Goal: Task Accomplishment & Management: Manage account settings

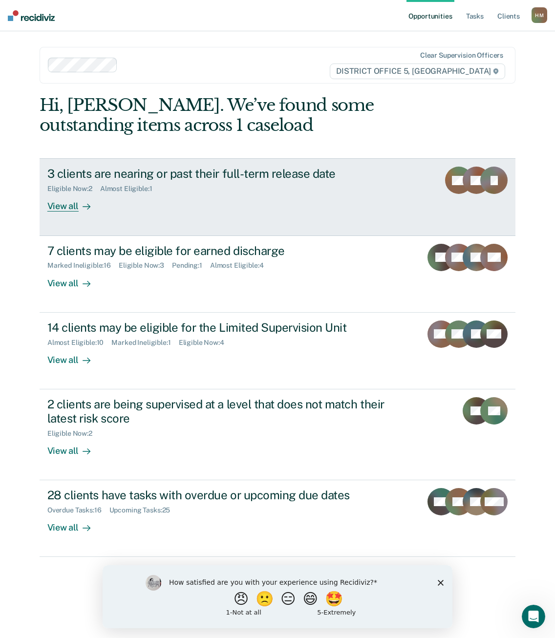
click at [73, 211] on div "View all" at bounding box center [74, 202] width 55 height 19
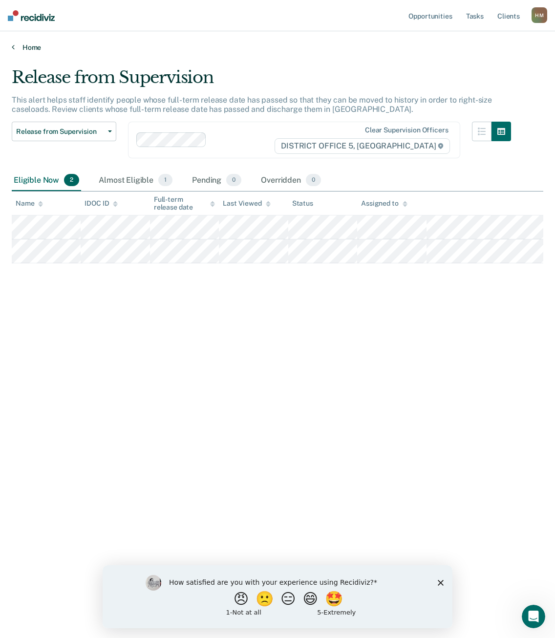
click at [25, 51] on link "Home" at bounding box center [278, 47] width 532 height 9
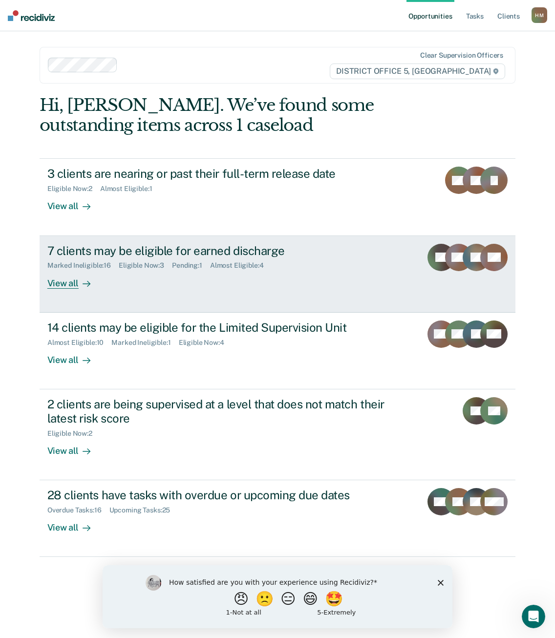
click at [77, 286] on div "View all" at bounding box center [74, 279] width 55 height 19
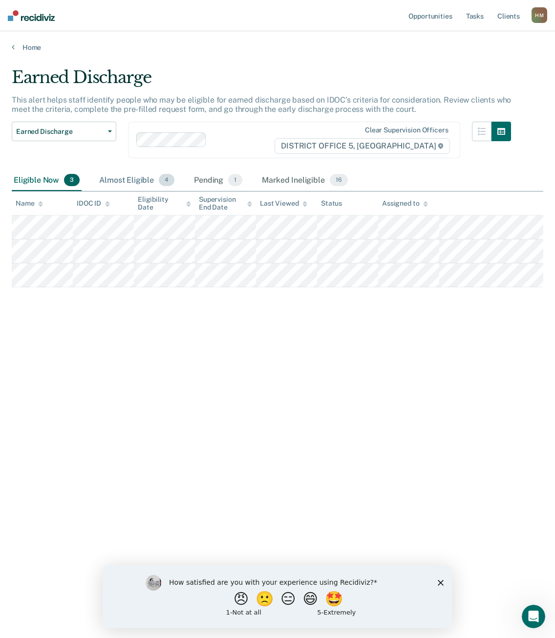
click at [125, 175] on div "Almost Eligible 4" at bounding box center [136, 180] width 79 height 21
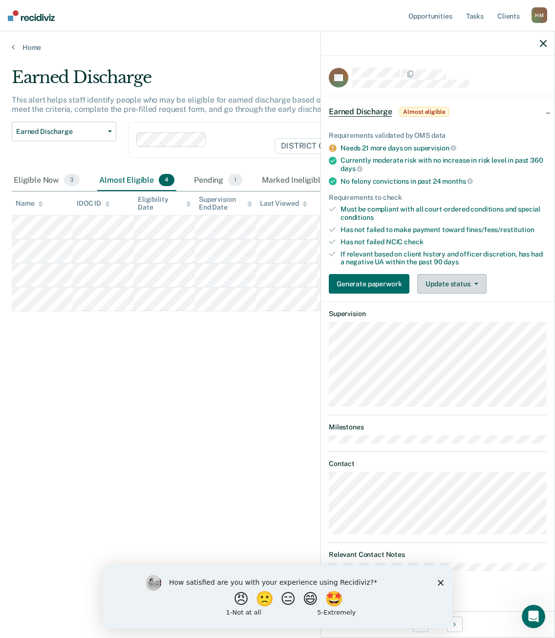
click at [470, 284] on button "Update status" at bounding box center [451, 284] width 69 height 20
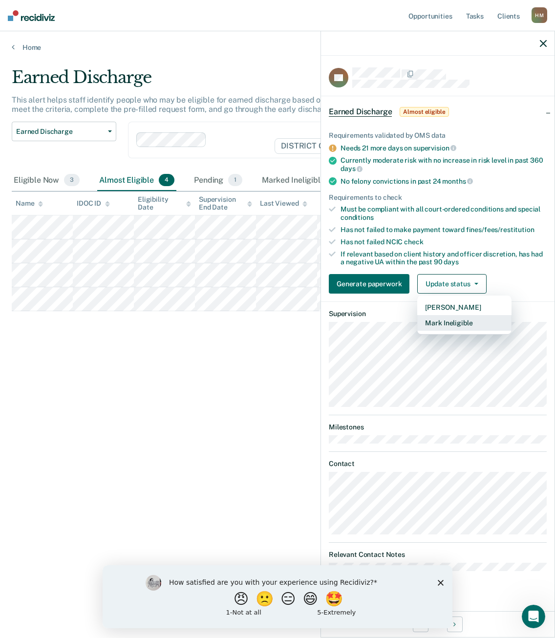
click at [458, 320] on button "Mark Ineligible" at bounding box center [464, 323] width 94 height 16
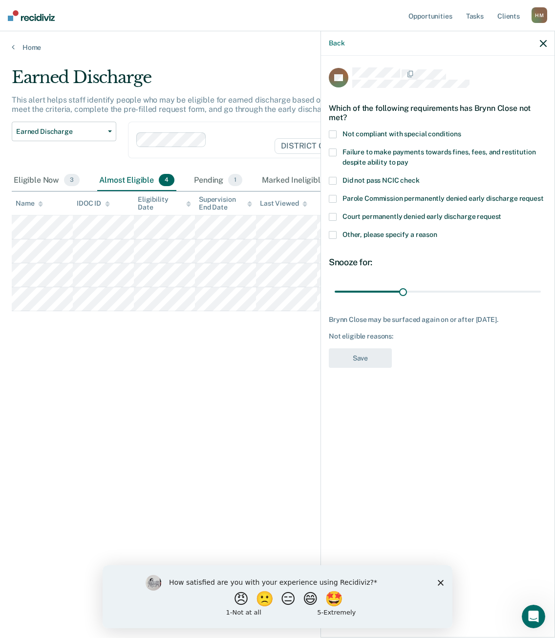
click at [335, 150] on span at bounding box center [333, 153] width 8 height 8
click at [404, 296] on input "range" at bounding box center [438, 291] width 206 height 17
drag, startPoint x: 404, startPoint y: 291, endPoint x: 545, endPoint y: 297, distance: 141.3
type input "90"
click at [541, 297] on input "range" at bounding box center [438, 291] width 206 height 17
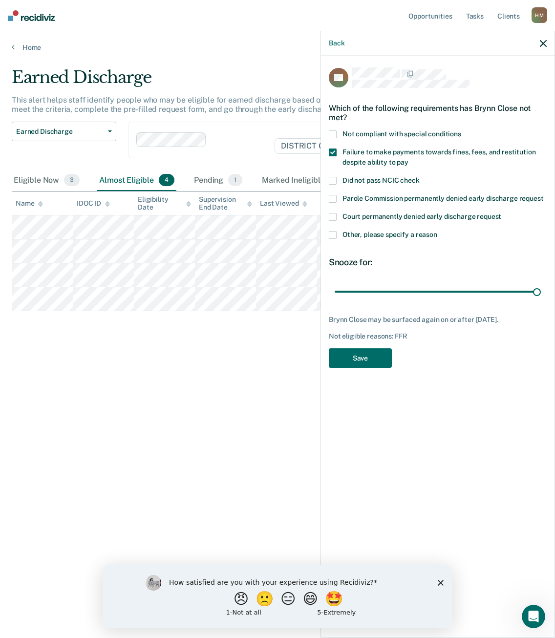
click at [334, 133] on span at bounding box center [333, 134] width 8 height 8
click at [377, 357] on button "Save" at bounding box center [360, 358] width 63 height 20
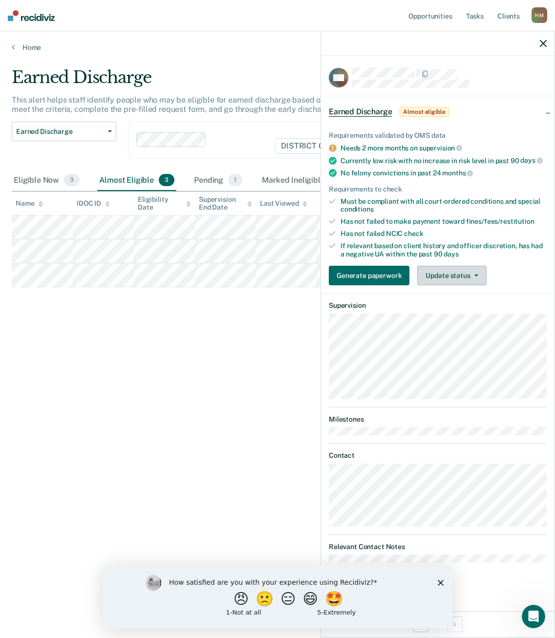
click at [450, 273] on button "Update status" at bounding box center [451, 276] width 69 height 20
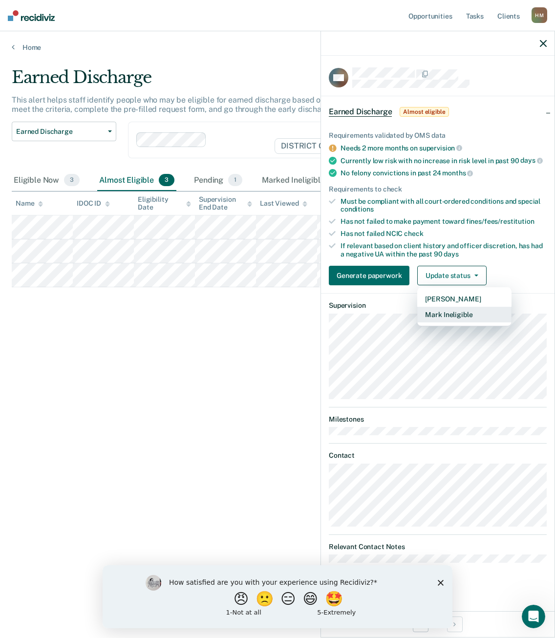
click at [465, 316] on button "Mark Ineligible" at bounding box center [464, 315] width 94 height 16
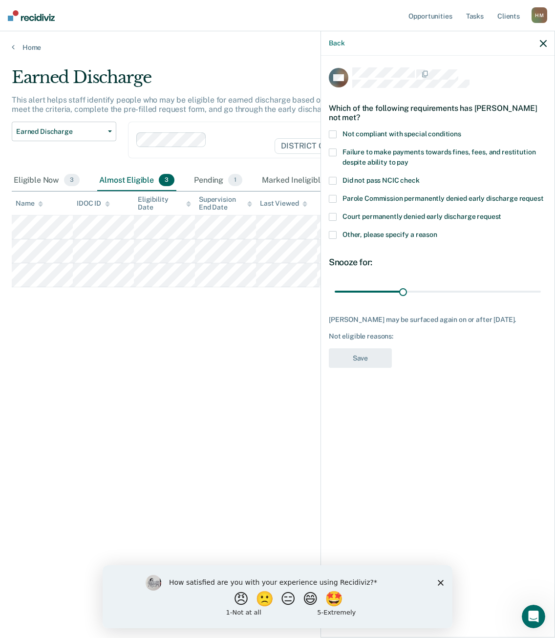
click at [335, 150] on span at bounding box center [333, 153] width 8 height 8
drag, startPoint x: 414, startPoint y: 290, endPoint x: 540, endPoint y: 300, distance: 127.0
type input "90"
click at [541, 295] on input "range" at bounding box center [438, 291] width 206 height 17
click at [381, 361] on button "Save" at bounding box center [360, 358] width 63 height 20
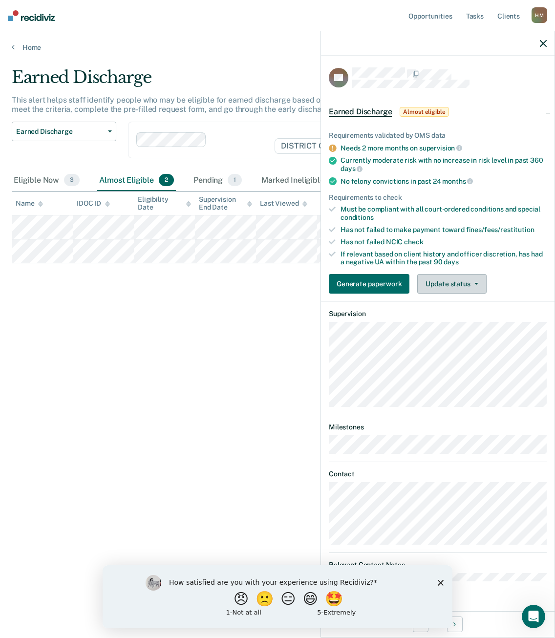
click at [459, 285] on button "Update status" at bounding box center [451, 284] width 69 height 20
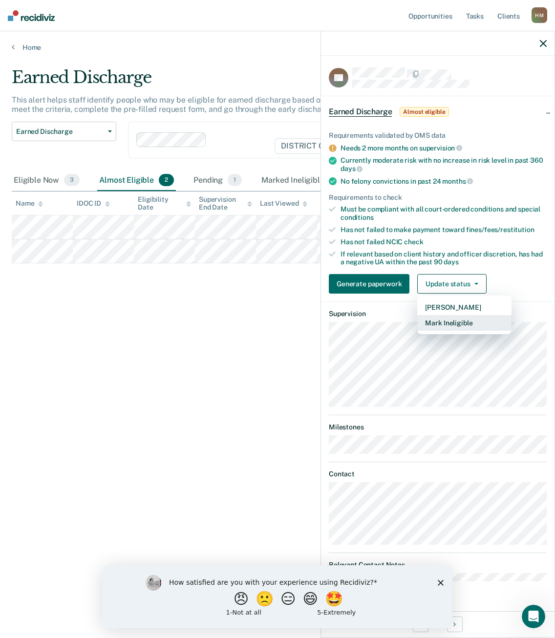
click at [451, 321] on button "Mark Ineligible" at bounding box center [464, 323] width 94 height 16
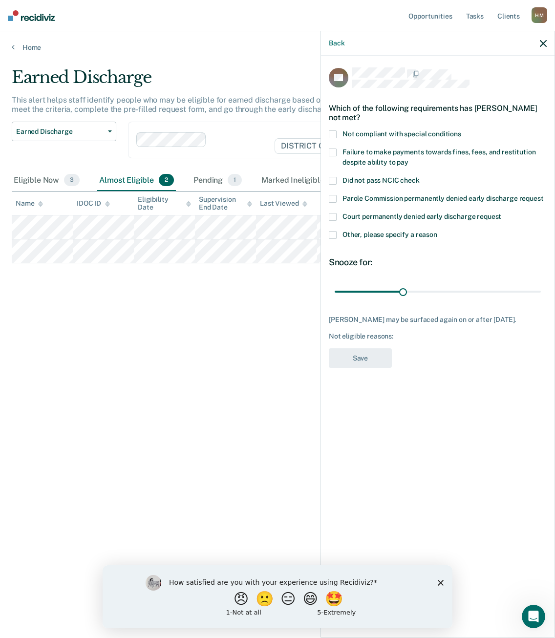
click at [331, 149] on span at bounding box center [333, 153] width 8 height 8
drag, startPoint x: 403, startPoint y: 290, endPoint x: 558, endPoint y: 300, distance: 155.7
type input "90"
click at [541, 300] on input "range" at bounding box center [438, 291] width 206 height 17
click at [372, 359] on button "Save" at bounding box center [360, 358] width 63 height 20
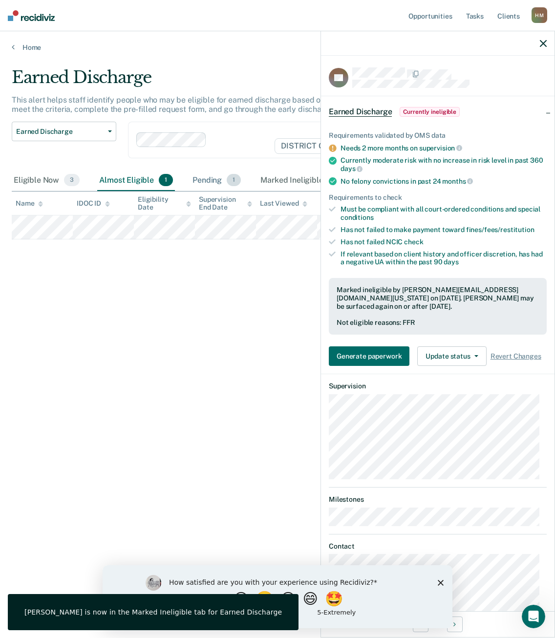
click at [207, 177] on div "Pending 1" at bounding box center [217, 180] width 52 height 21
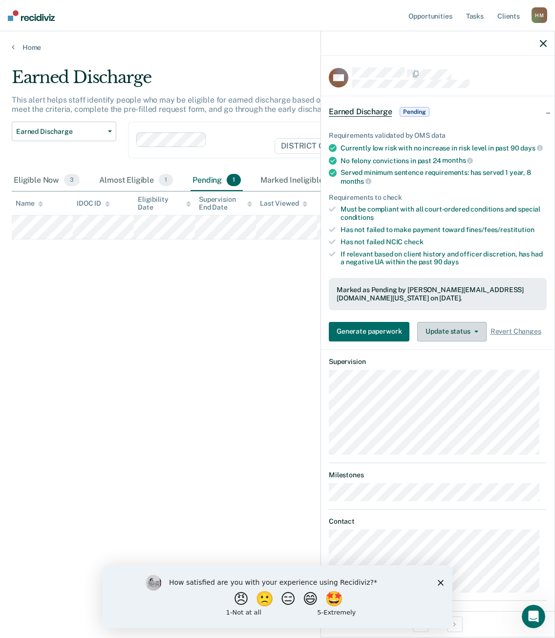
click at [467, 335] on button "Update status" at bounding box center [451, 332] width 69 height 20
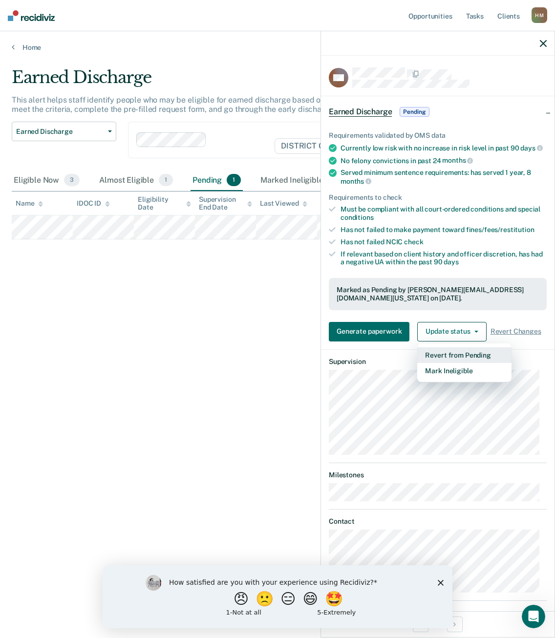
click at [452, 363] on button "Revert from Pending" at bounding box center [464, 355] width 94 height 16
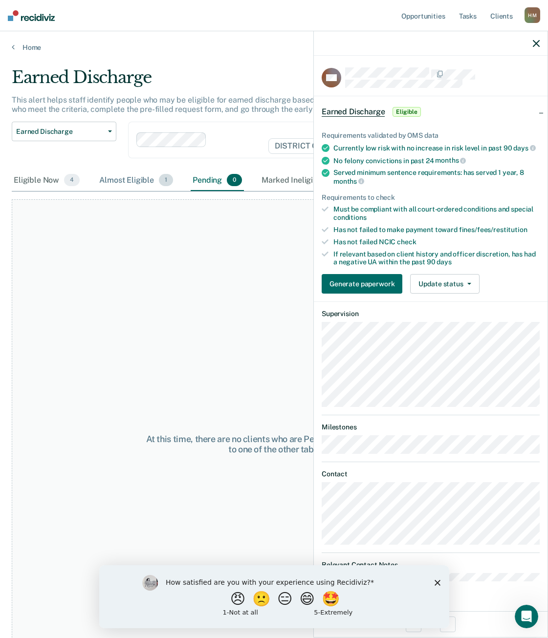
click at [148, 181] on div "Almost Eligible 1" at bounding box center [136, 180] width 78 height 21
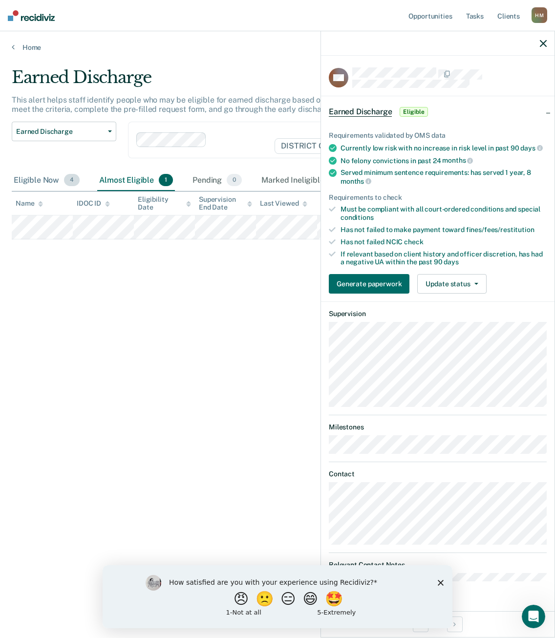
click at [36, 183] on div "Eligible Now 4" at bounding box center [47, 180] width 70 height 21
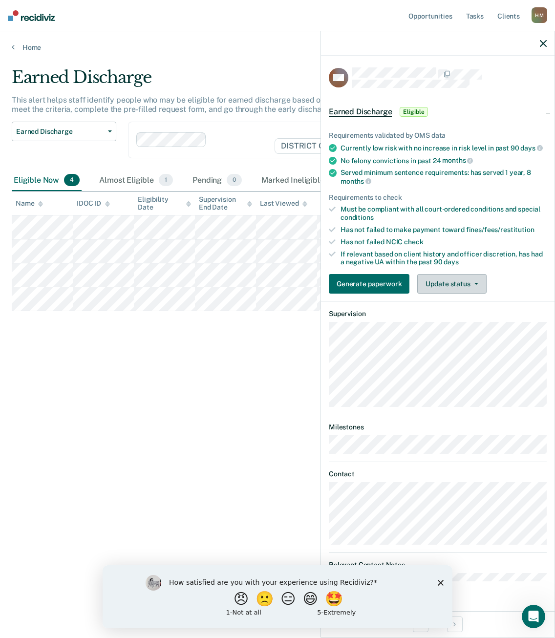
drag, startPoint x: 472, startPoint y: 278, endPoint x: 474, endPoint y: 283, distance: 5.3
click at [473, 279] on button "Update status" at bounding box center [451, 284] width 69 height 20
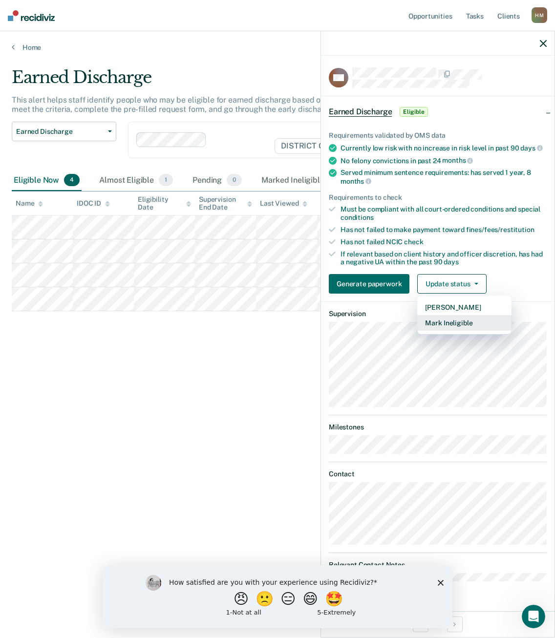
click at [461, 321] on button "Mark Ineligible" at bounding box center [464, 323] width 94 height 16
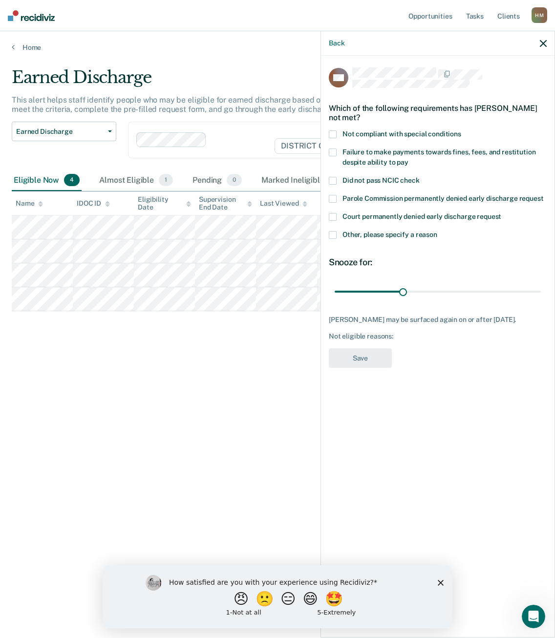
click at [333, 232] on span at bounding box center [333, 235] width 8 height 8
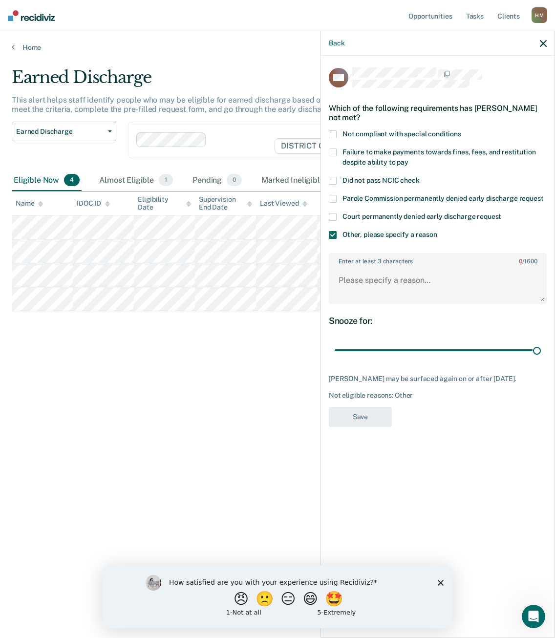
drag, startPoint x: 403, startPoint y: 351, endPoint x: 554, endPoint y: 358, distance: 150.6
type input "90"
click at [541, 359] on input "range" at bounding box center [438, 350] width 206 height 17
click at [438, 292] on textarea "Enter at least 3 characters 0 / 1600" at bounding box center [438, 285] width 216 height 36
type textarea "Commutation denied by PC"
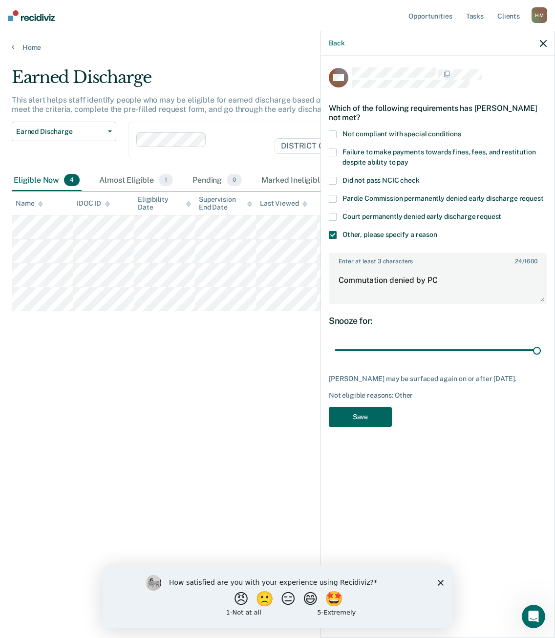
click at [374, 424] on button "Save" at bounding box center [360, 417] width 63 height 20
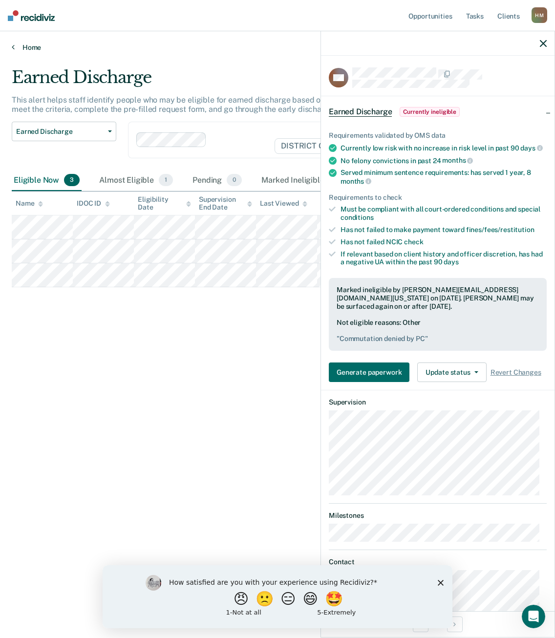
click at [23, 46] on link "Home" at bounding box center [278, 47] width 532 height 9
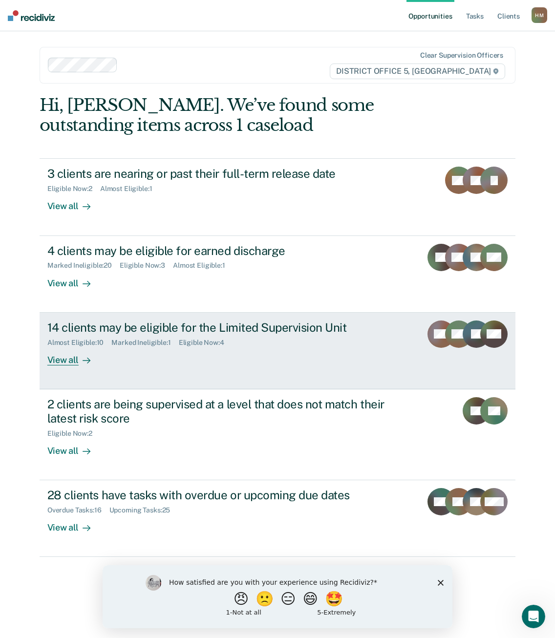
click at [75, 365] on link "14 clients may be eligible for the Limited Supervision Unit Almost Eligible : 1…" at bounding box center [278, 351] width 476 height 77
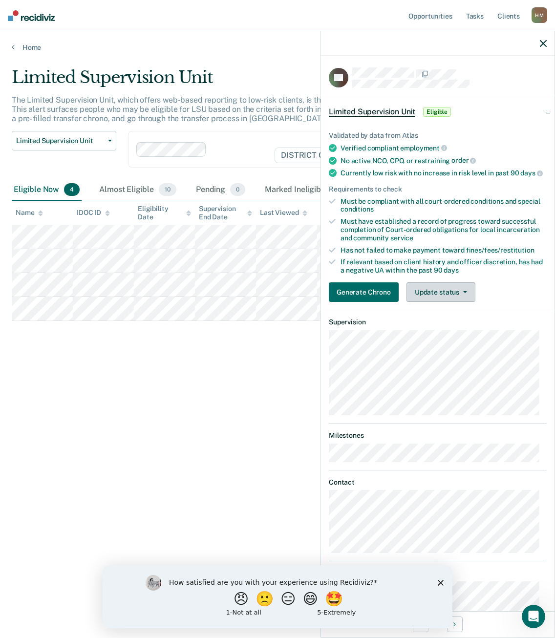
click at [445, 297] on button "Update status" at bounding box center [440, 292] width 69 height 20
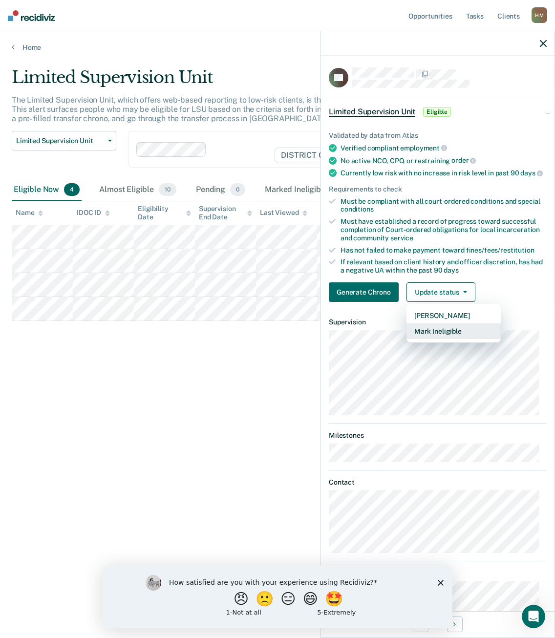
click at [440, 339] on button "Mark Ineligible" at bounding box center [453, 331] width 94 height 16
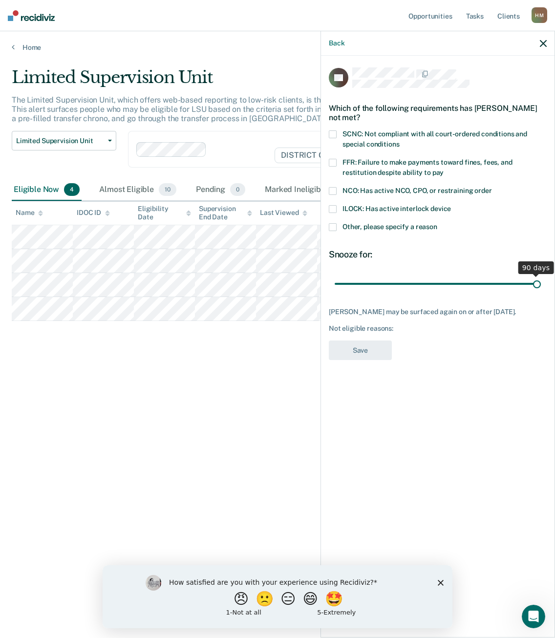
drag, startPoint x: 404, startPoint y: 286, endPoint x: 546, endPoint y: 285, distance: 142.7
type input "90"
click at [541, 285] on input "range" at bounding box center [438, 283] width 206 height 17
click at [335, 223] on span at bounding box center [333, 227] width 8 height 8
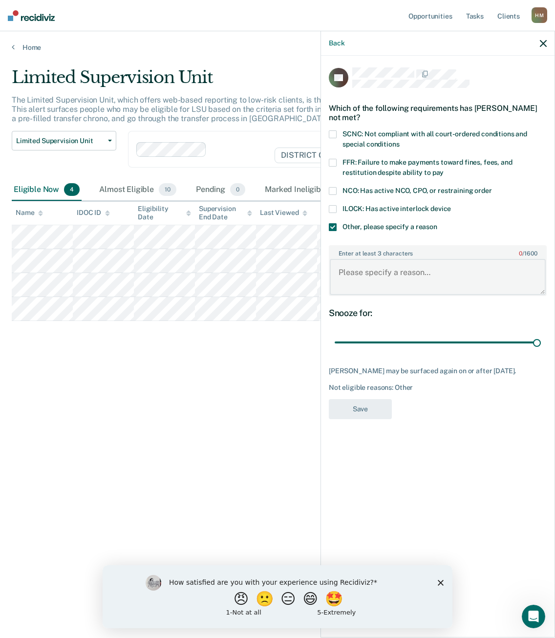
click at [383, 270] on textarea "Enter at least 3 characters 0 / 1600" at bounding box center [438, 277] width 216 height 36
type textarea "SO - Ineligible"
click at [367, 419] on button "Save" at bounding box center [360, 409] width 63 height 20
